Goal: Information Seeking & Learning: Learn about a topic

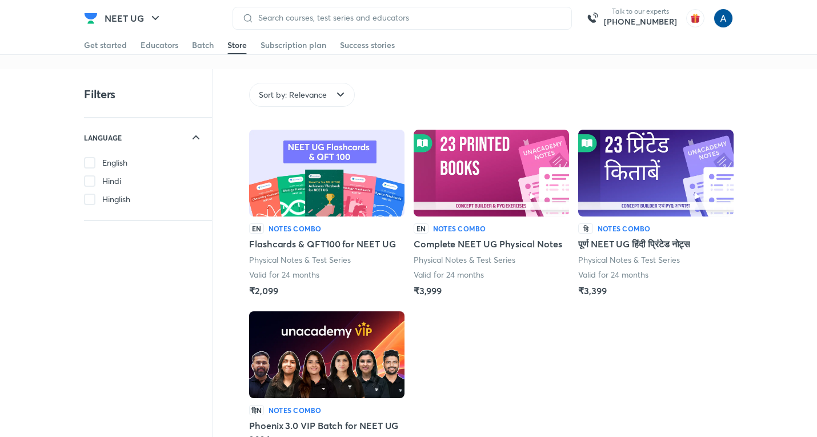
click at [110, 45] on div "Get started" at bounding box center [105, 44] width 43 height 11
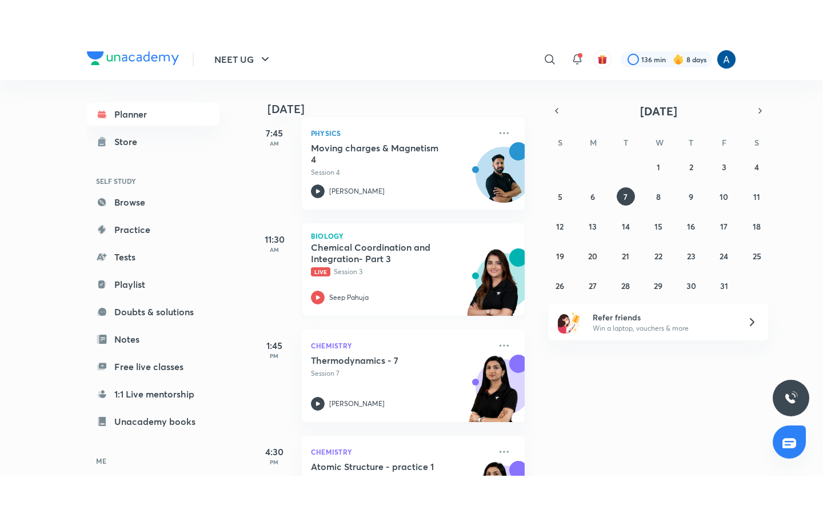
scroll to position [171, 0]
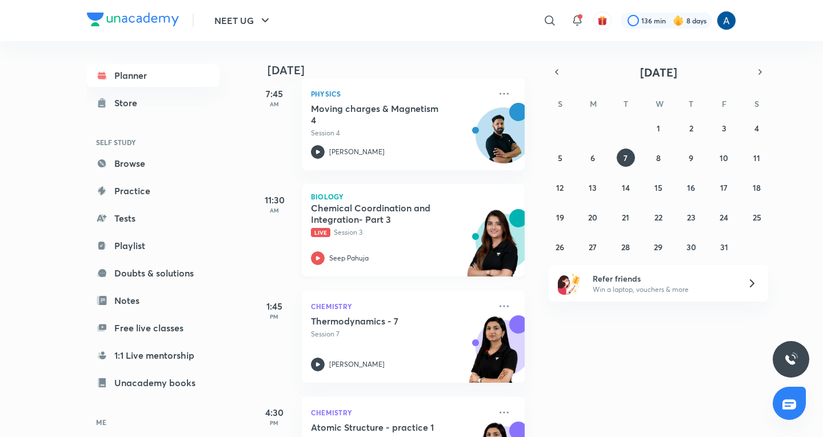
click at [370, 227] on p "Live Session 3" at bounding box center [400, 232] width 179 height 10
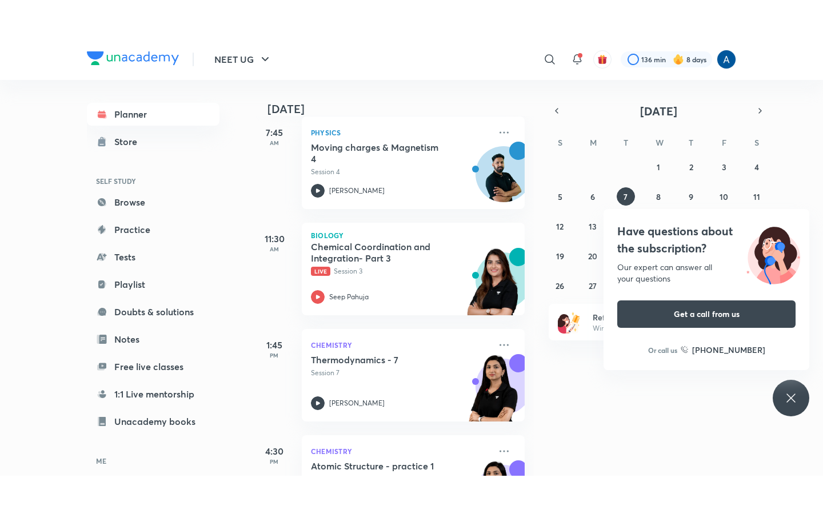
scroll to position [164, 0]
